Goal: Transaction & Acquisition: Purchase product/service

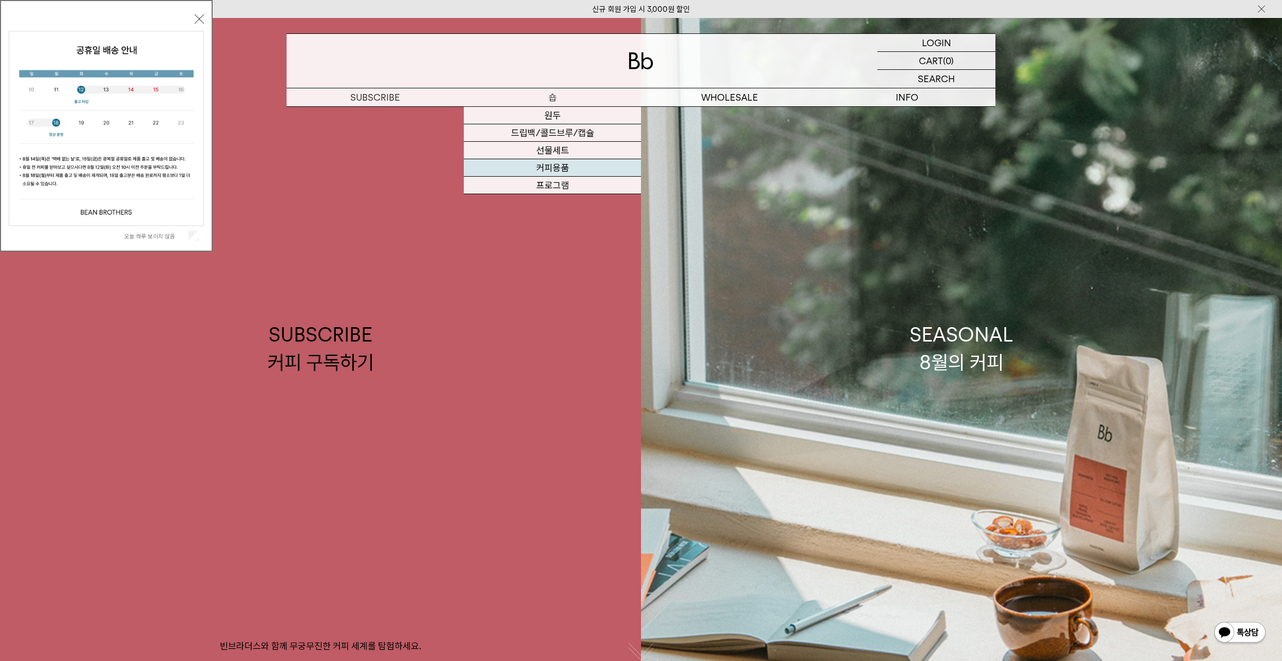
click at [559, 167] on link "커피용품" at bounding box center [552, 167] width 177 height 17
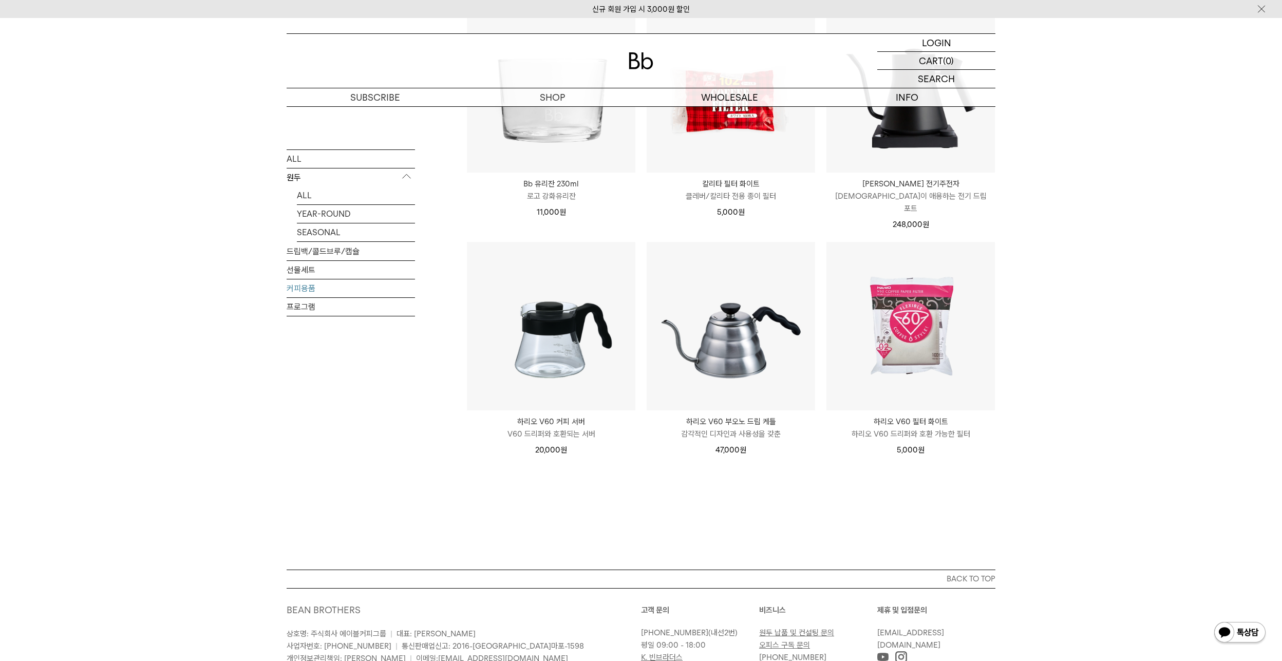
scroll to position [205, 0]
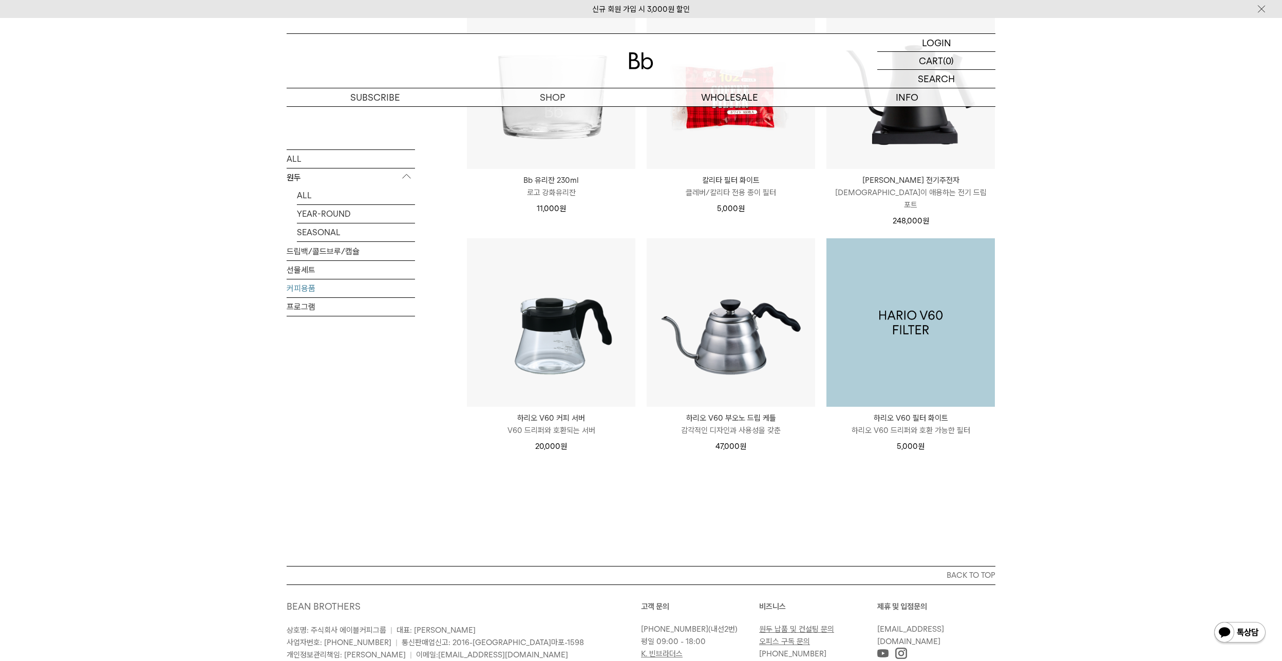
click at [917, 365] on img at bounding box center [911, 322] width 169 height 169
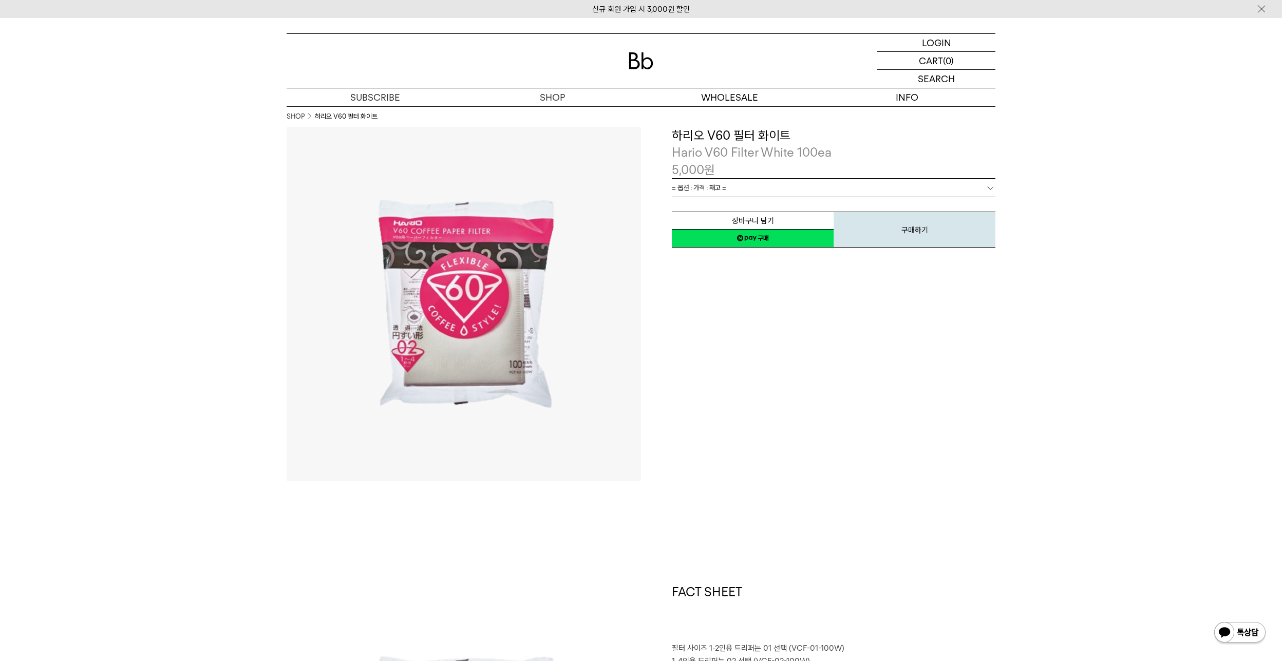
click at [729, 188] on link "= 옵션 : 가격 : 재고 =" at bounding box center [834, 188] width 324 height 18
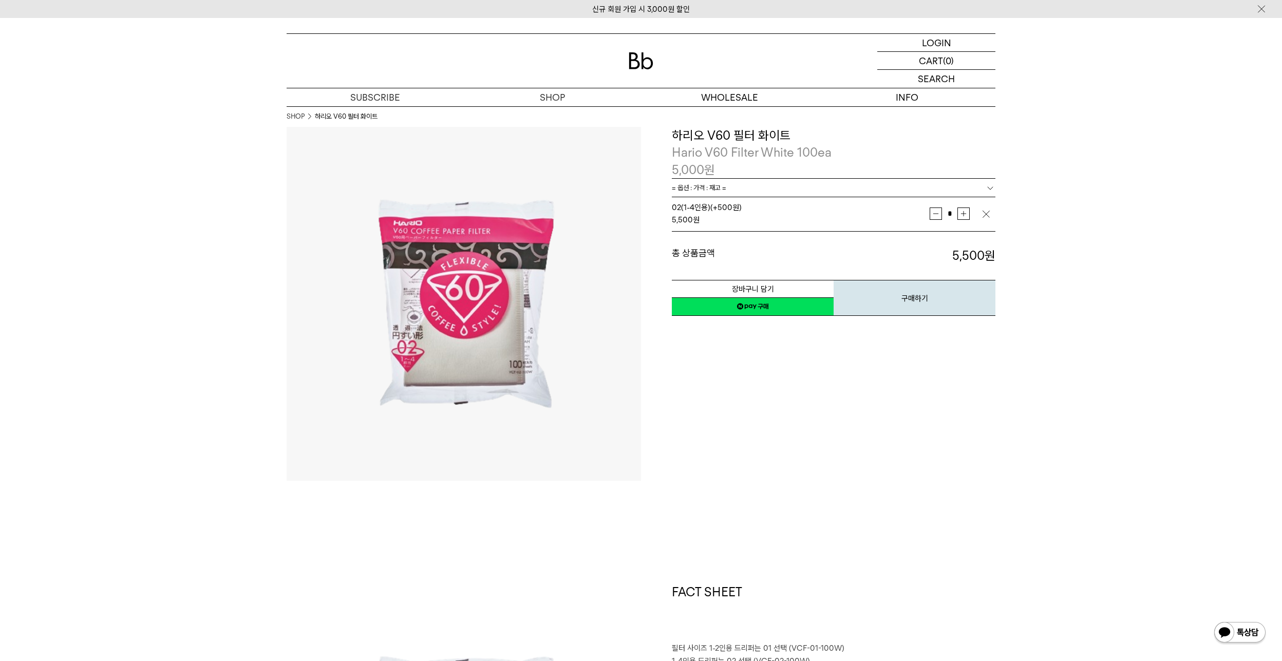
click at [749, 245] on div "총 상품금액 5,500 원 총 할인금액 총 상품금액 5,500 원" at bounding box center [834, 248] width 324 height 33
click at [737, 379] on div "**********" at bounding box center [818, 304] width 354 height 354
